Goal: Information Seeking & Learning: Learn about a topic

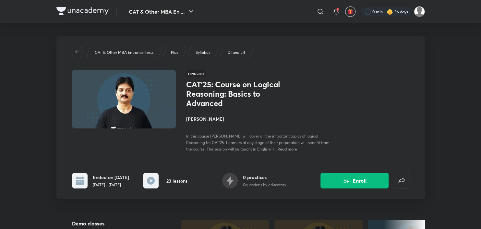
scroll to position [109, 0]
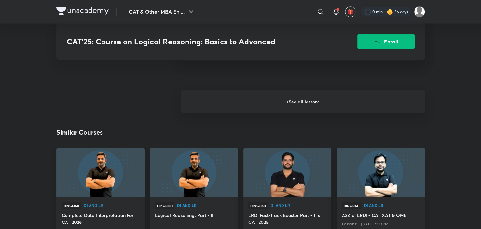
click at [277, 110] on h6 "+ See all lessons" at bounding box center [303, 101] width 244 height 23
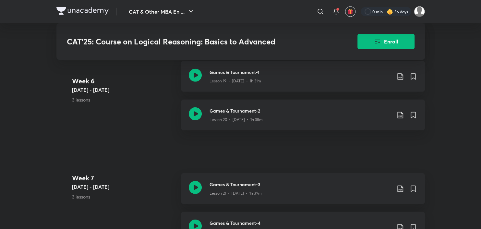
scroll to position [1232, 0]
click at [196, 77] on icon at bounding box center [195, 74] width 13 height 13
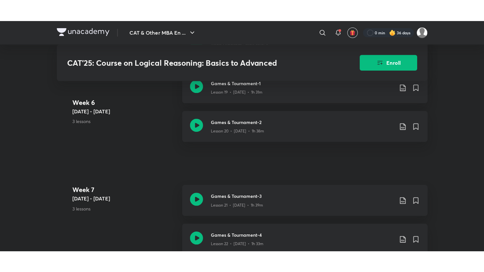
scroll to position [1232, 0]
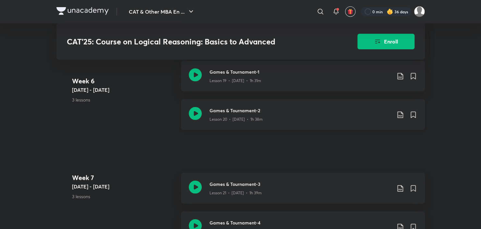
click at [192, 116] on icon at bounding box center [195, 113] width 13 height 13
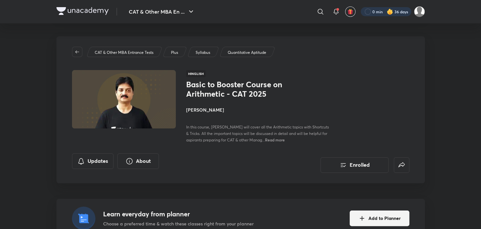
click at [365, 13] on div at bounding box center [386, 11] width 51 height 9
